Goal: Task Accomplishment & Management: Complete application form

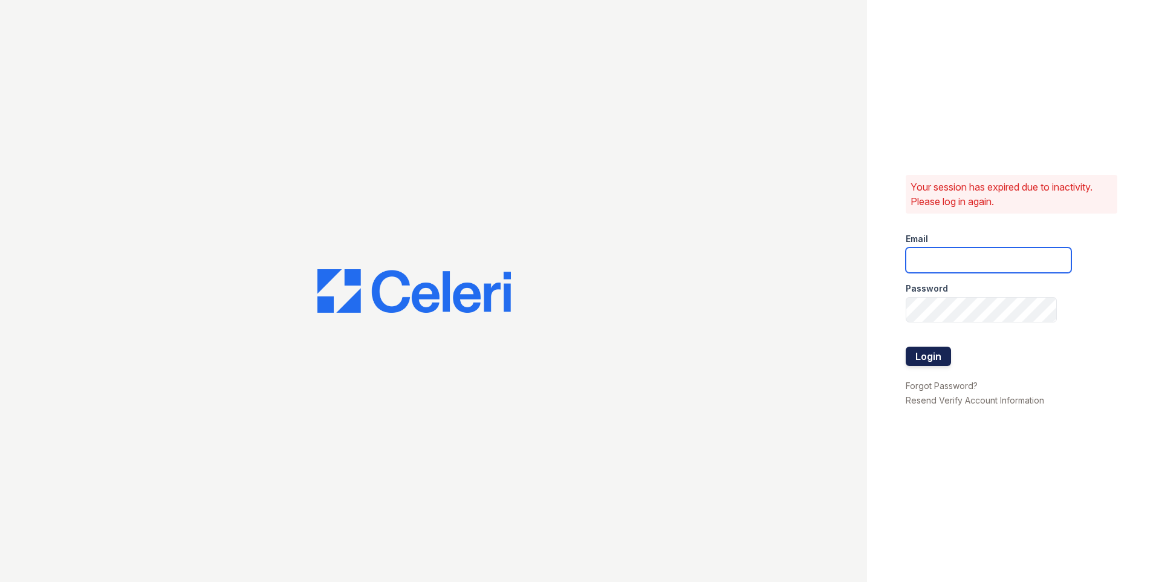
type input "[EMAIL_ADDRESS][DOMAIN_NAME]"
click at [939, 357] on button "Login" at bounding box center [928, 355] width 45 height 19
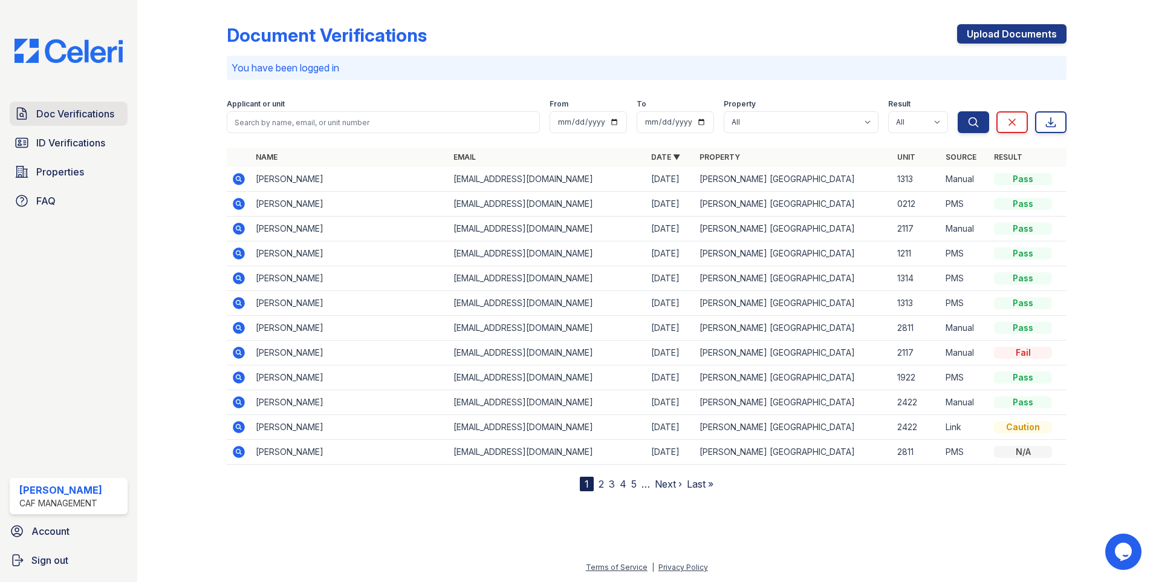
click at [42, 116] on span "Doc Verifications" at bounding box center [75, 113] width 78 height 15
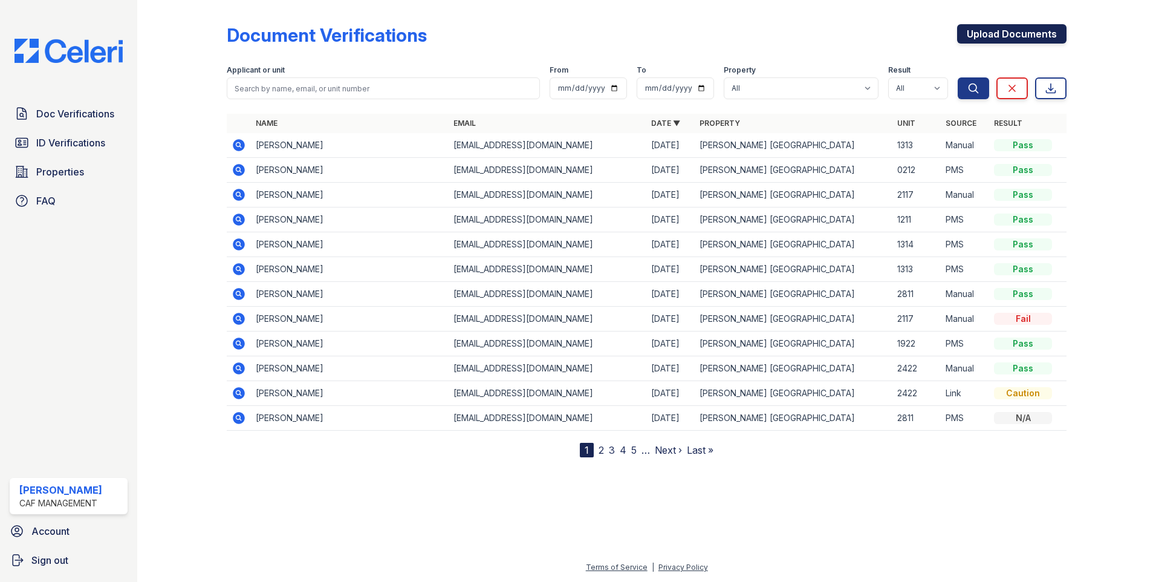
click at [977, 33] on link "Upload Documents" at bounding box center [1011, 33] width 109 height 19
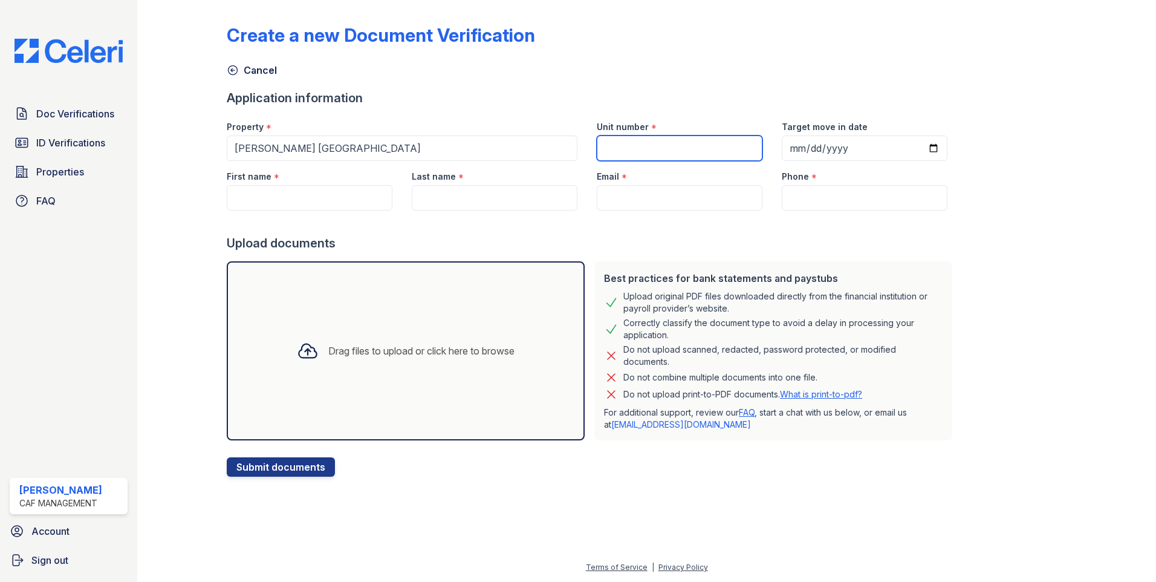
click at [667, 148] on input "Unit number" at bounding box center [680, 147] width 166 height 25
type input "1922"
click at [302, 206] on input "First name" at bounding box center [310, 197] width 166 height 25
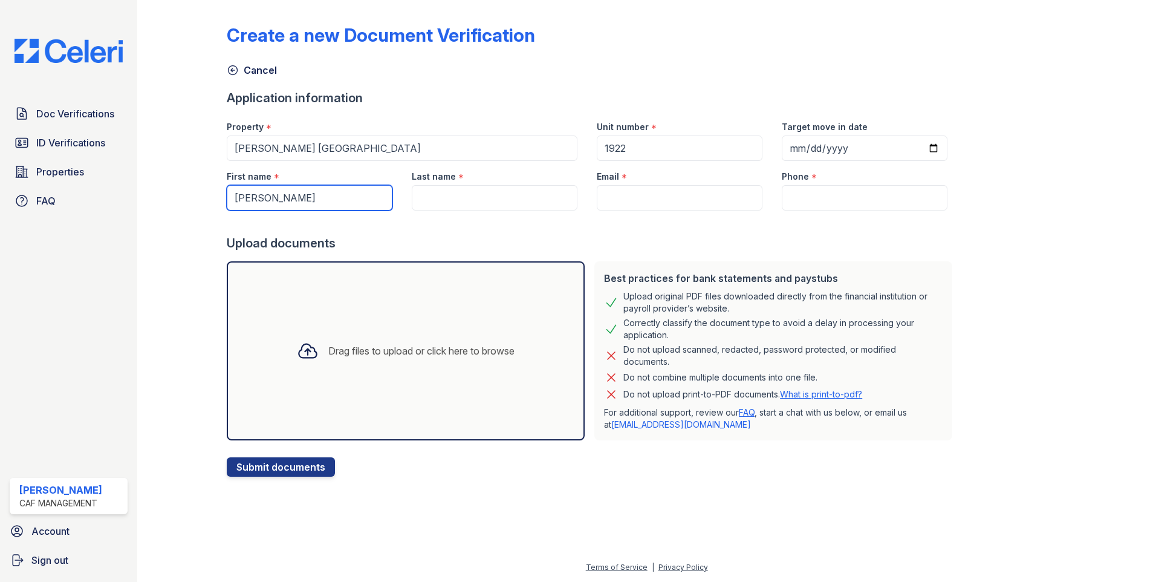
type input "jonathan"
click at [458, 187] on input "Last name" at bounding box center [495, 197] width 166 height 25
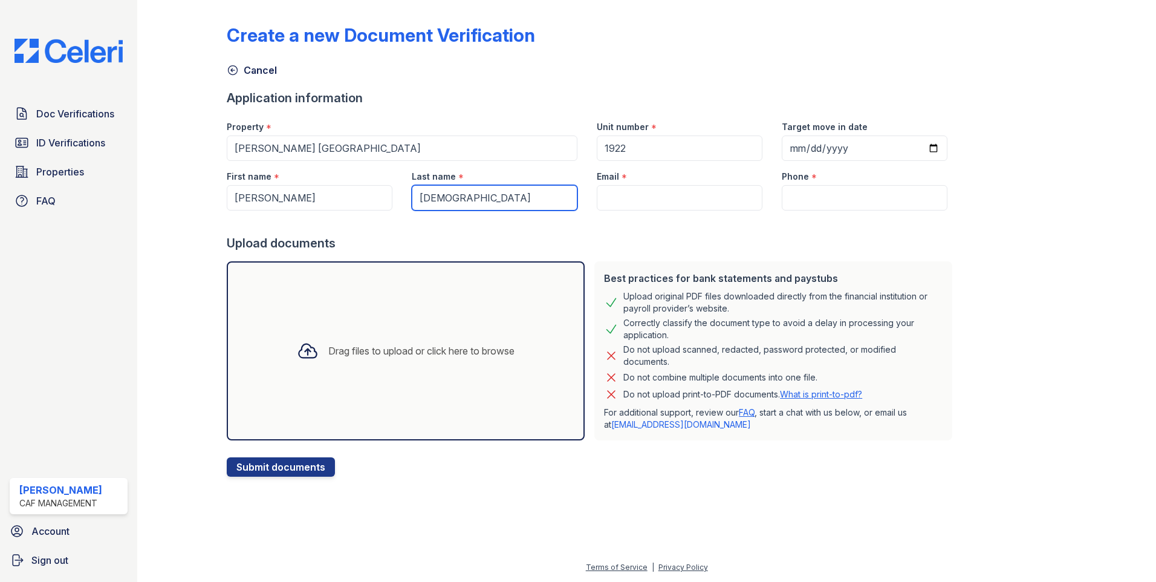
type input "bautista"
click at [665, 196] on input "Email" at bounding box center [680, 197] width 166 height 25
click at [633, 189] on input "Email" at bounding box center [680, 197] width 166 height 25
paste input "bautistajonathan724@gmail.com"
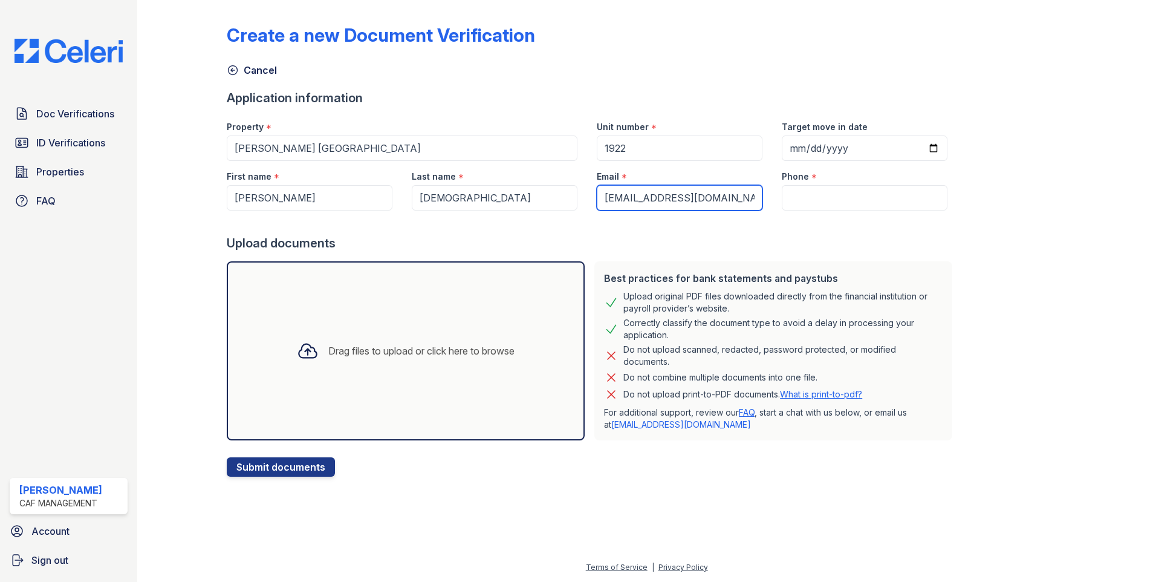
scroll to position [0, 2]
type input "bautistajonathan724@gmail.com"
drag, startPoint x: 820, startPoint y: 183, endPoint x: 817, endPoint y: 201, distance: 17.9
click at [820, 183] on div "Phone *" at bounding box center [865, 173] width 166 height 24
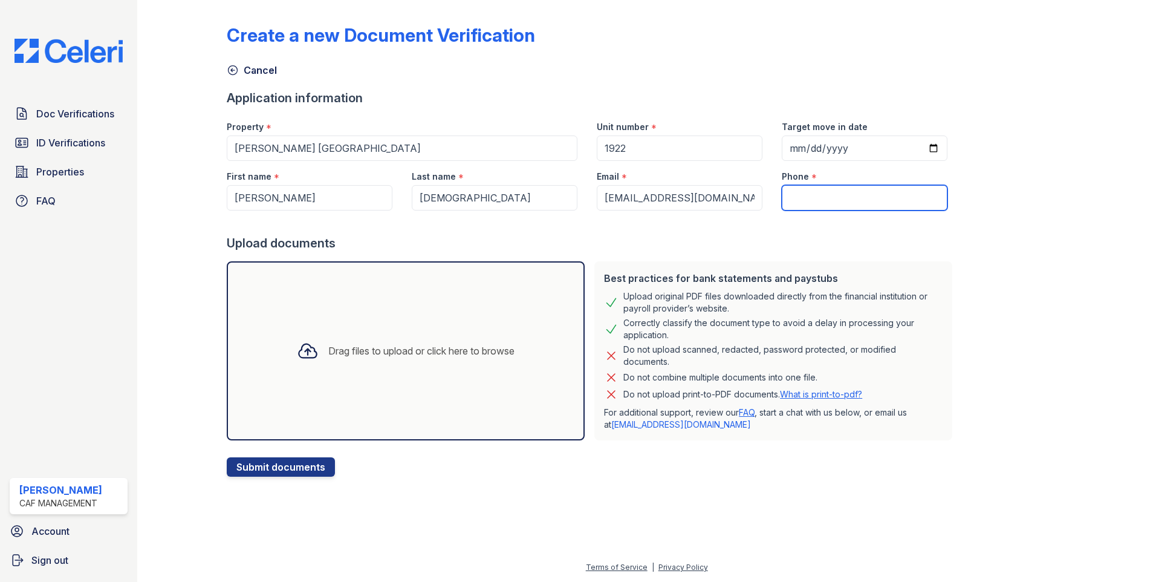
click at [817, 201] on input "Phone" at bounding box center [865, 197] width 166 height 25
paste input "(214) 779-6295"
type input "(214) 779-6295"
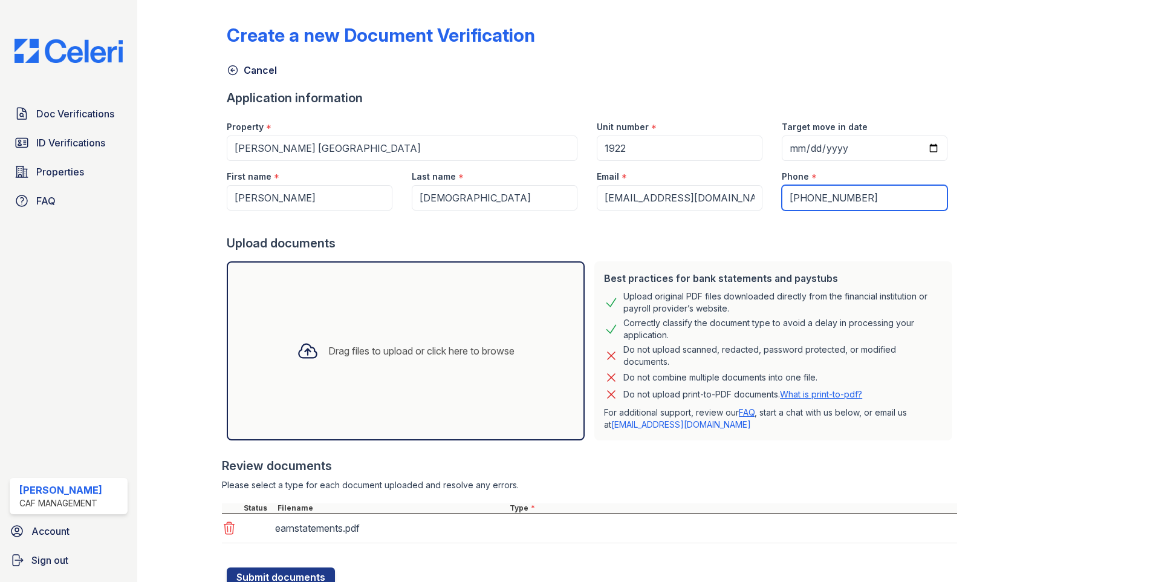
scroll to position [46, 0]
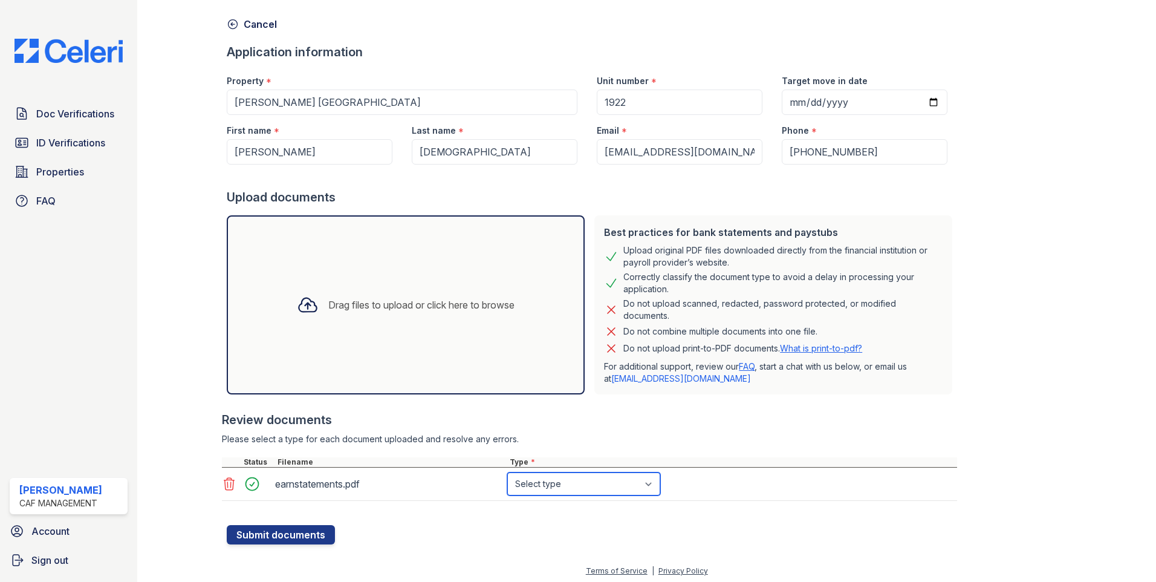
click at [600, 487] on select "Select type Paystub Bank Statement Offer Letter Tax Documents Benefit Award Let…" at bounding box center [583, 483] width 153 height 23
select select "paystub"
click at [507, 472] on select "Select type Paystub Bank Statement Offer Letter Tax Documents Benefit Award Let…" at bounding box center [583, 483] width 153 height 23
click at [288, 531] on button "Submit documents" at bounding box center [281, 534] width 108 height 19
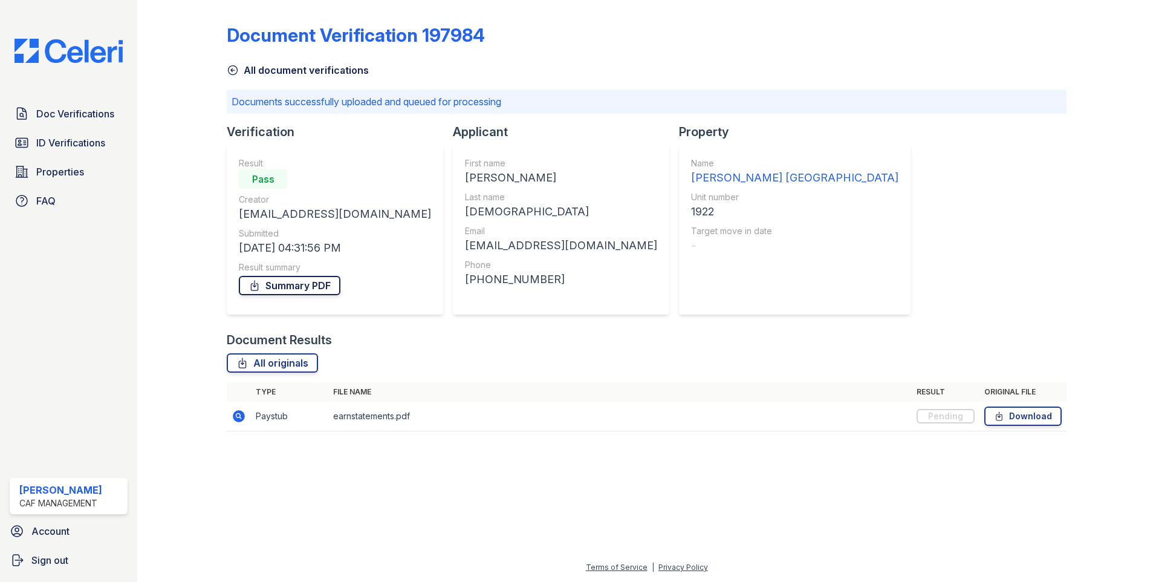
click at [334, 285] on link "Summary PDF" at bounding box center [290, 285] width 102 height 19
click at [101, 142] on span "ID Verifications" at bounding box center [70, 142] width 69 height 15
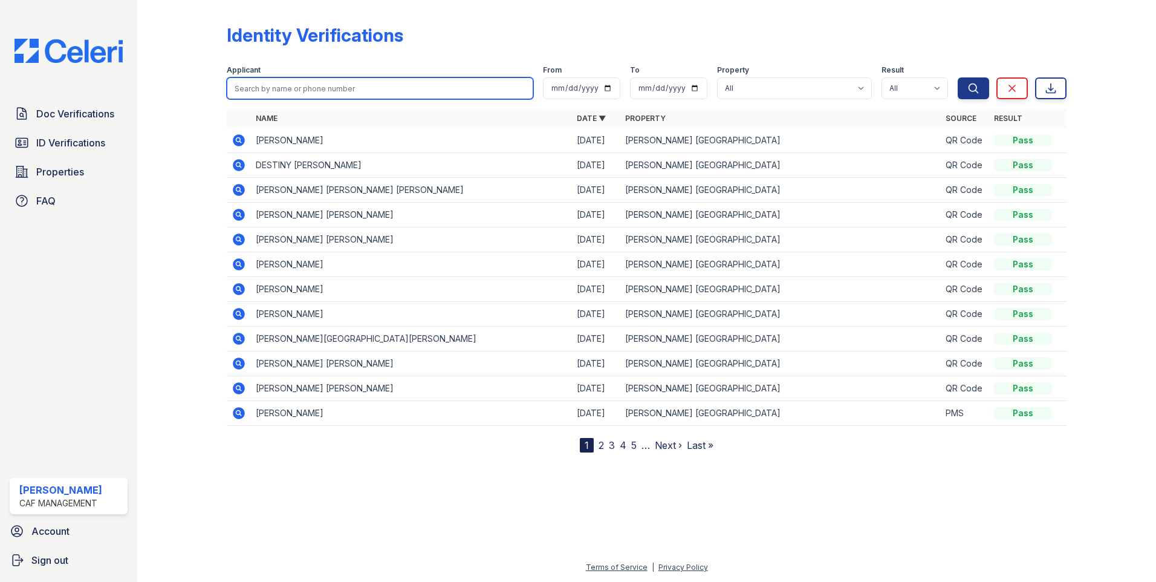
click at [261, 92] on input "search" at bounding box center [380, 88] width 306 height 22
type input "JONATHAN"
click at [958, 77] on button "Search" at bounding box center [973, 88] width 31 height 22
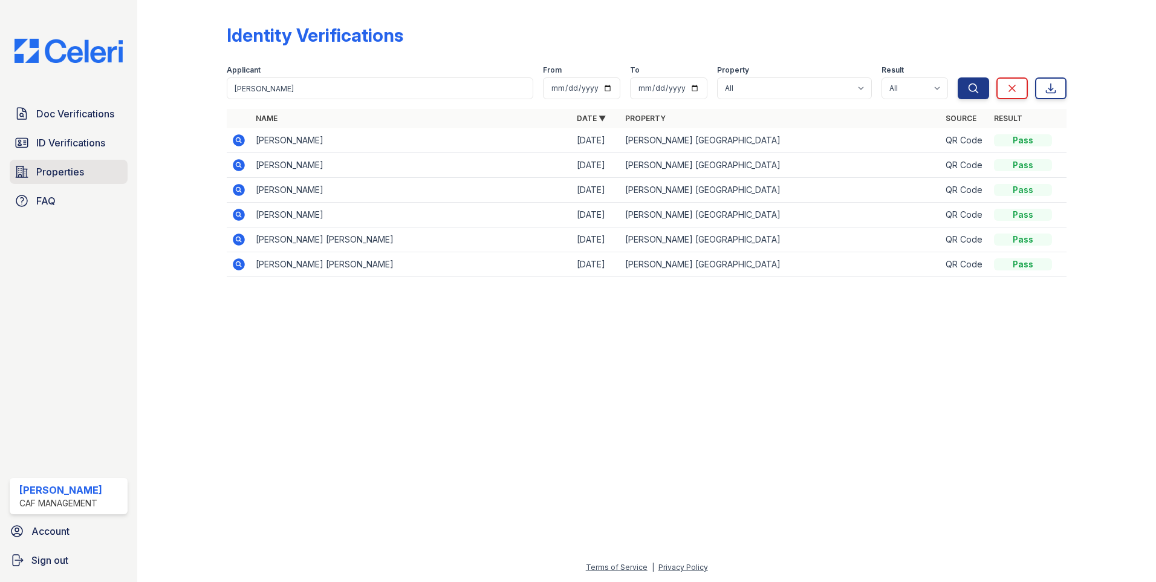
drag, startPoint x: 128, startPoint y: 168, endPoint x: 123, endPoint y: 173, distance: 6.4
click at [126, 170] on link "Properties" at bounding box center [69, 172] width 118 height 24
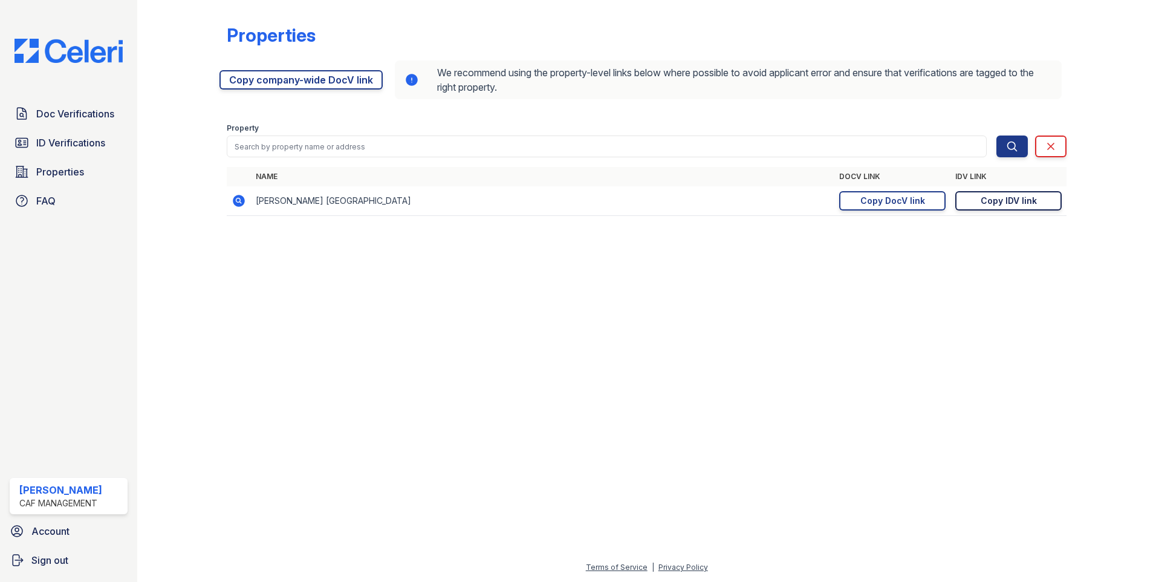
click at [1007, 197] on div "Copy IDV link" at bounding box center [1008, 201] width 56 height 12
